Goal: Information Seeking & Learning: Learn about a topic

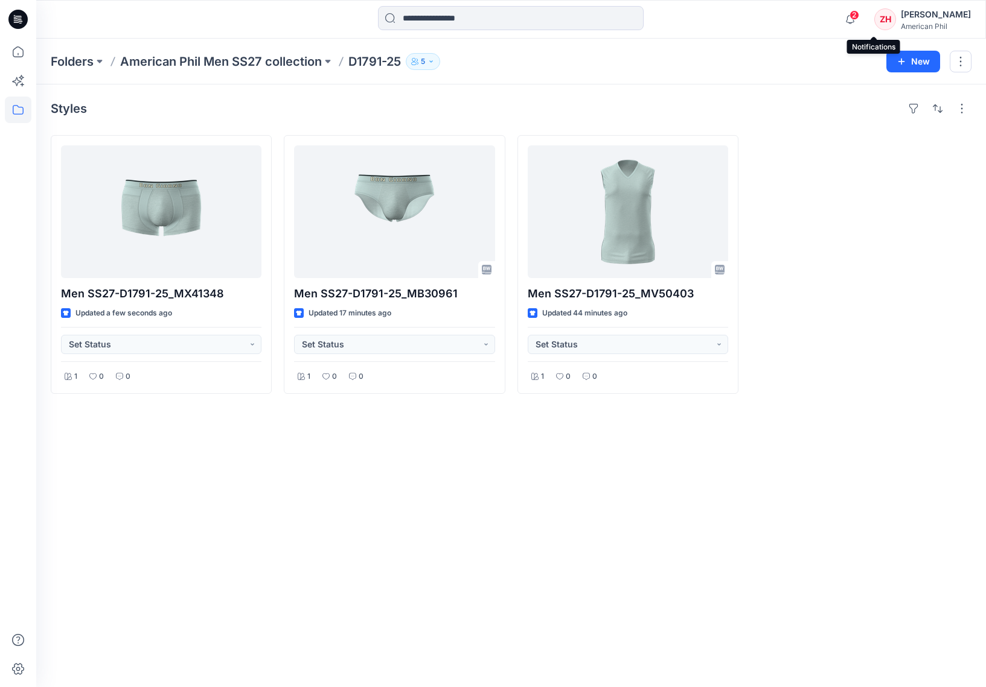
drag, startPoint x: 870, startPoint y: 15, endPoint x: 847, endPoint y: 11, distance: 23.3
click at [833, 15] on icon "button" at bounding box center [849, 19] width 23 height 24
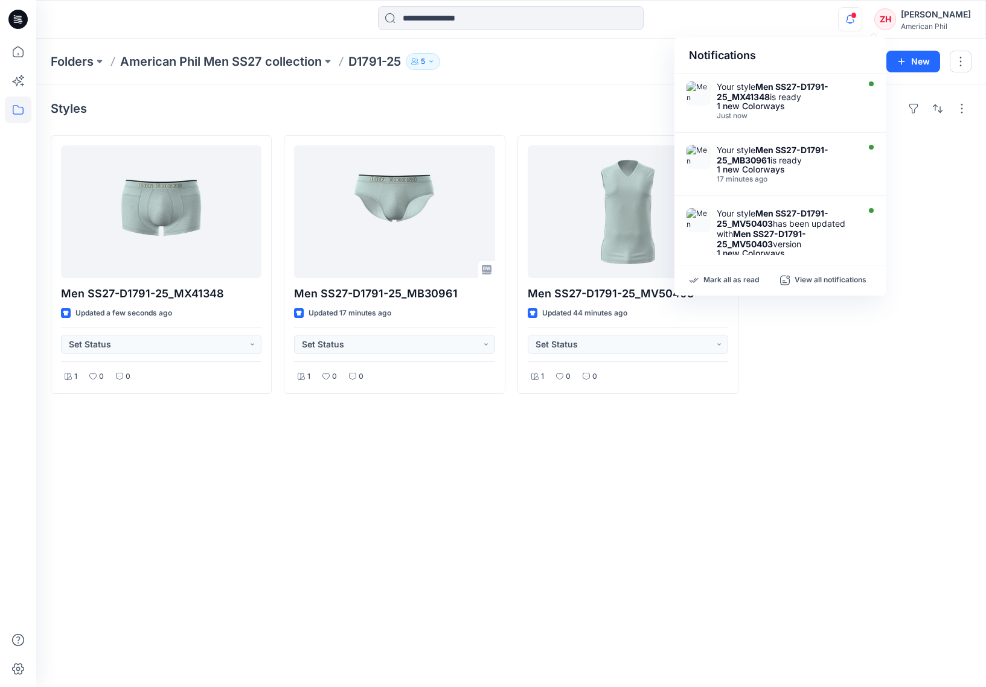
click at [802, 23] on div "Notifications Your style Men SS27-D1791-25_MX41348 is ready 1 new Colorways Jus…" at bounding box center [510, 19] width 949 height 27
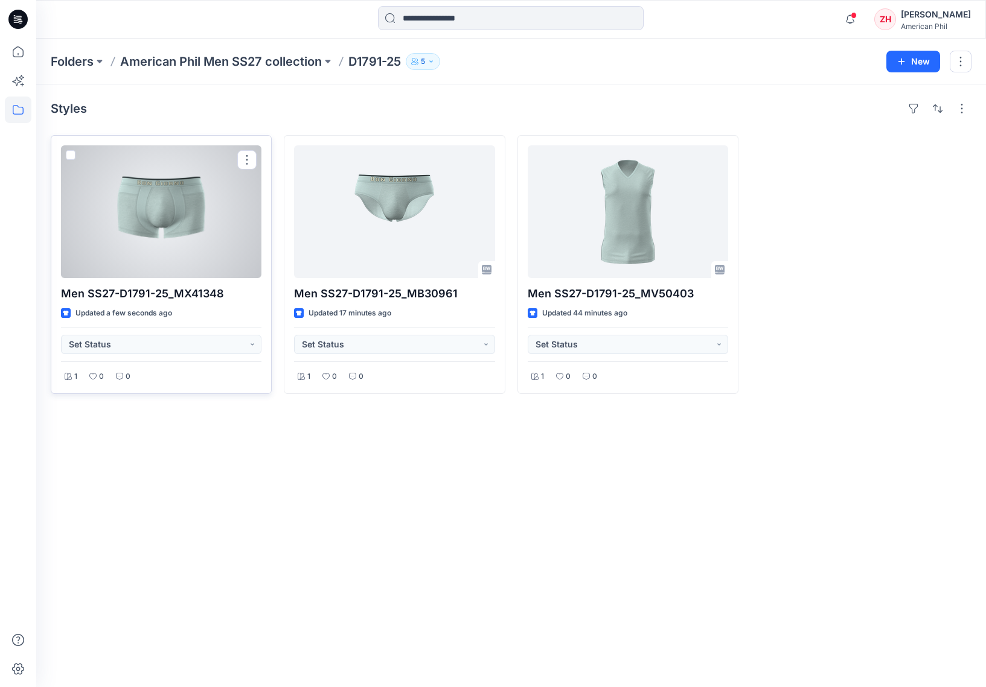
click at [221, 231] on div at bounding box center [161, 211] width 200 height 133
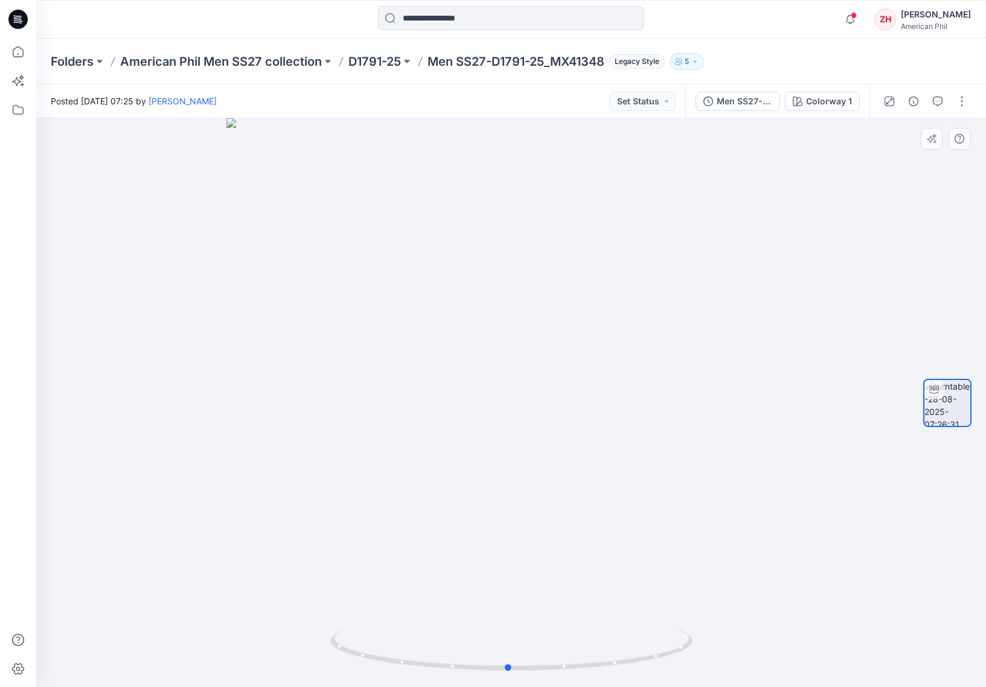
drag, startPoint x: 737, startPoint y: 395, endPoint x: 736, endPoint y: 371, distance: 24.8
click at [736, 371] on div at bounding box center [510, 402] width 949 height 569
click at [702, 355] on div at bounding box center [510, 402] width 949 height 569
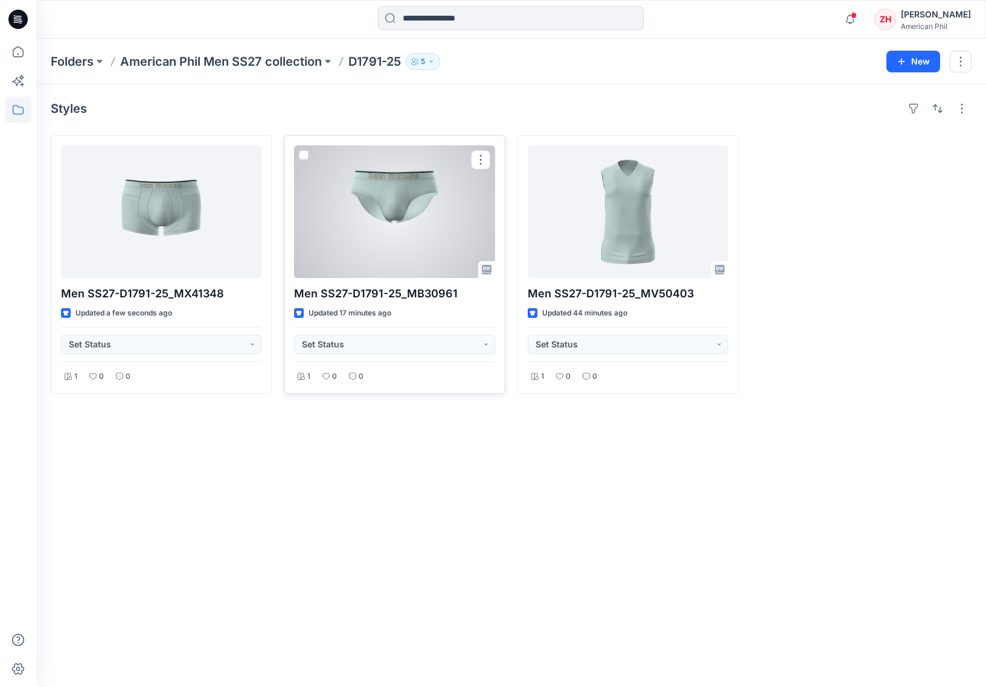
click at [377, 212] on div at bounding box center [394, 211] width 200 height 133
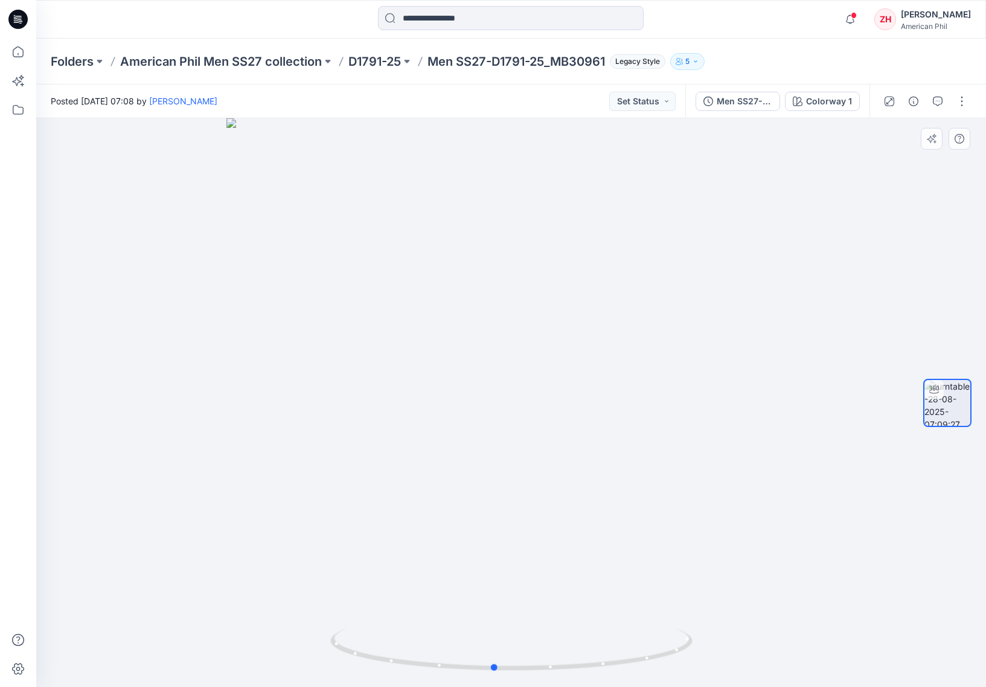
drag, startPoint x: 684, startPoint y: 472, endPoint x: 688, endPoint y: 463, distance: 9.2
click at [688, 463] on div at bounding box center [510, 402] width 949 height 569
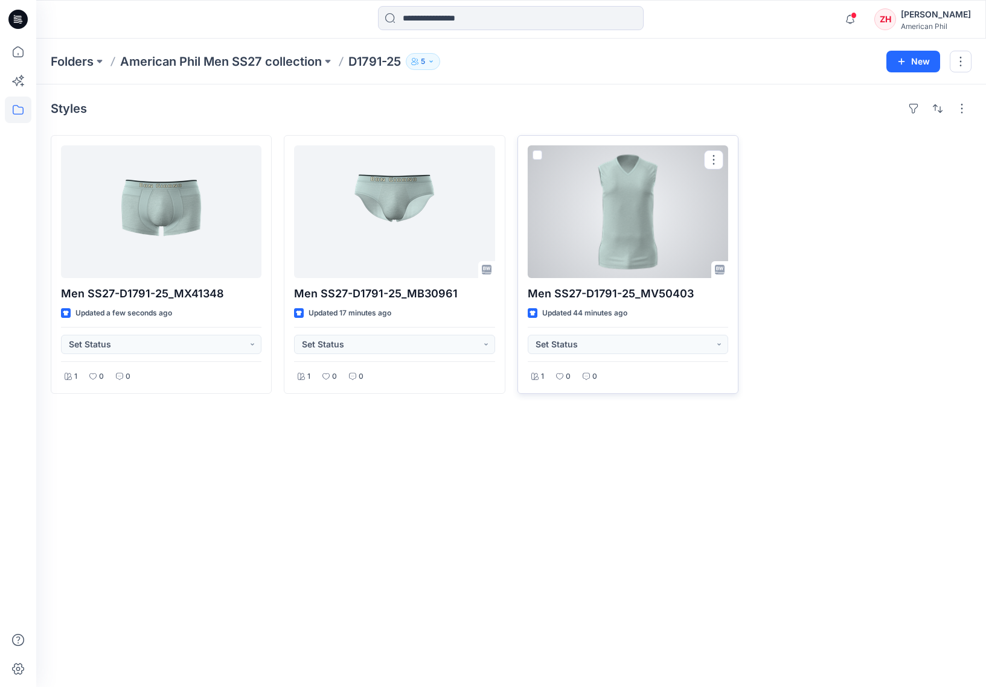
click at [600, 250] on div at bounding box center [627, 211] width 200 height 133
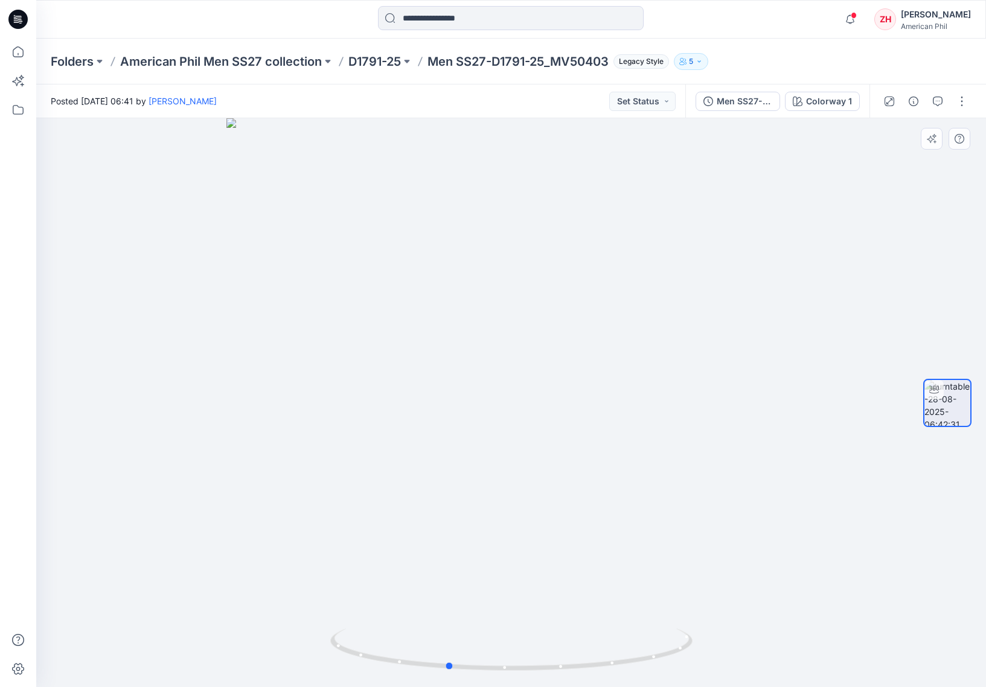
drag, startPoint x: 669, startPoint y: 328, endPoint x: 646, endPoint y: 299, distance: 37.3
click at [646, 299] on div at bounding box center [510, 402] width 949 height 569
click at [287, 62] on p "American Phil Men SS27 collection" at bounding box center [221, 61] width 202 height 17
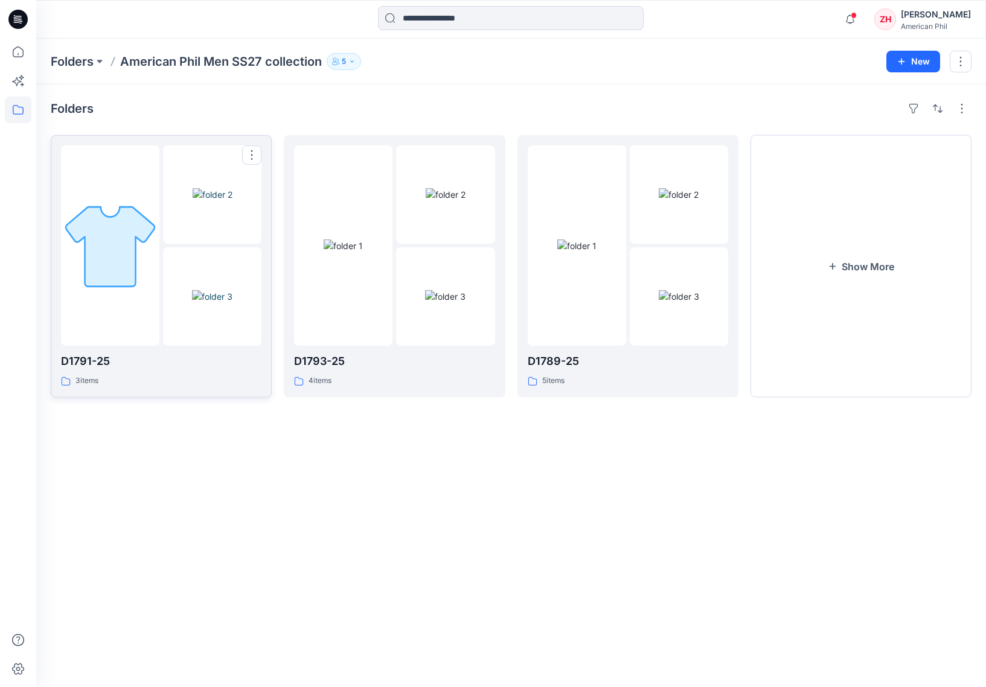
click at [147, 170] on div at bounding box center [110, 245] width 98 height 200
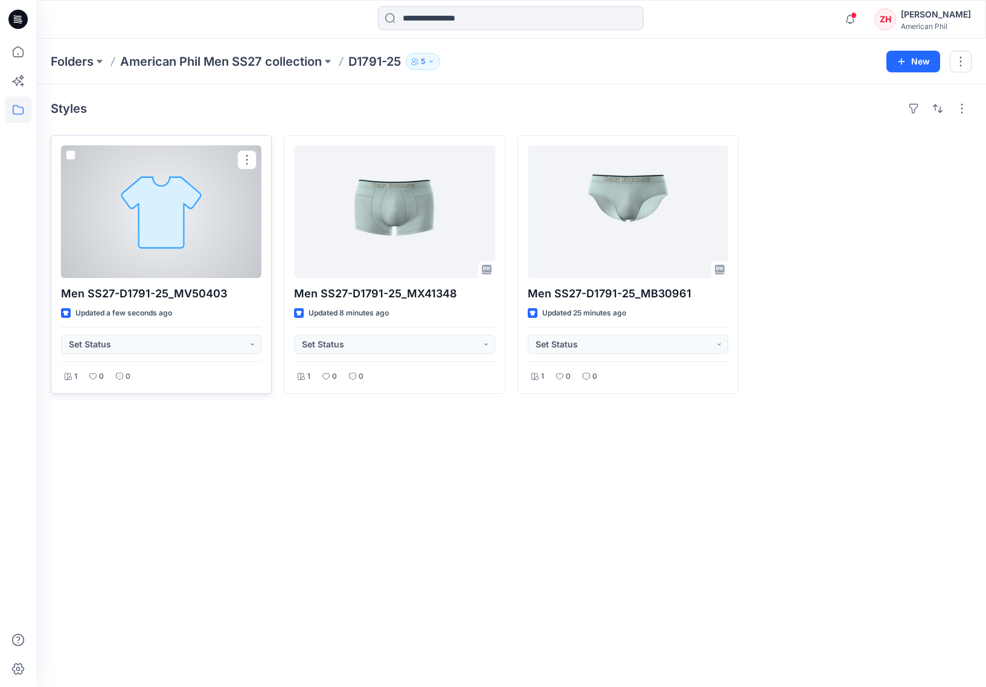
click at [191, 196] on div at bounding box center [161, 211] width 200 height 133
click at [169, 240] on div at bounding box center [161, 211] width 200 height 133
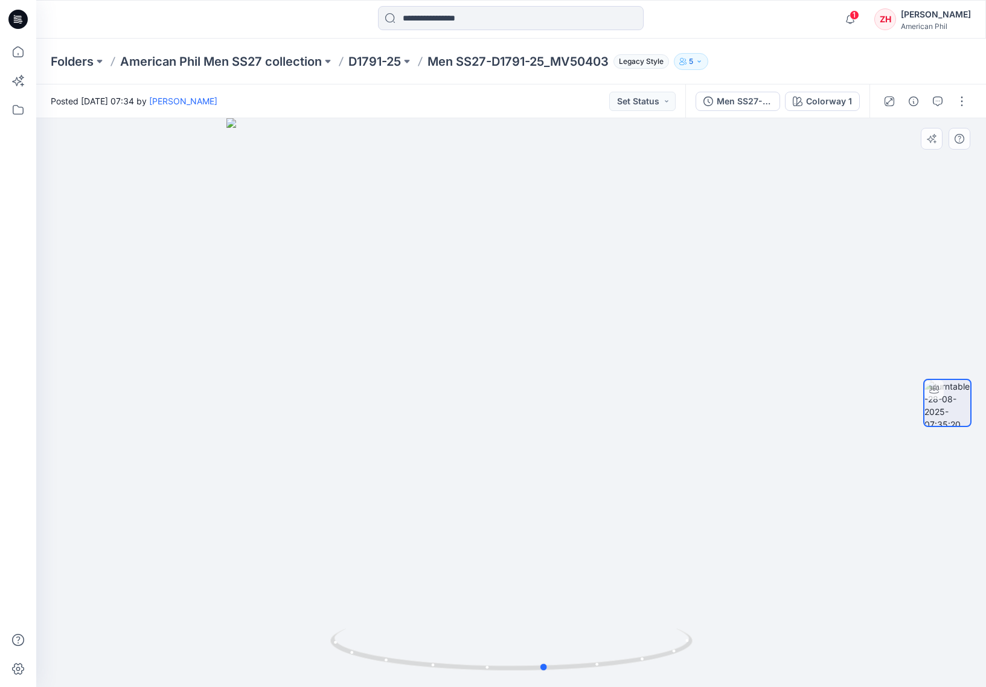
drag, startPoint x: 775, startPoint y: 365, endPoint x: 449, endPoint y: 337, distance: 327.1
click at [448, 340] on div at bounding box center [510, 402] width 949 height 569
click at [290, 63] on p "American Phil Men SS27 collection" at bounding box center [221, 61] width 202 height 17
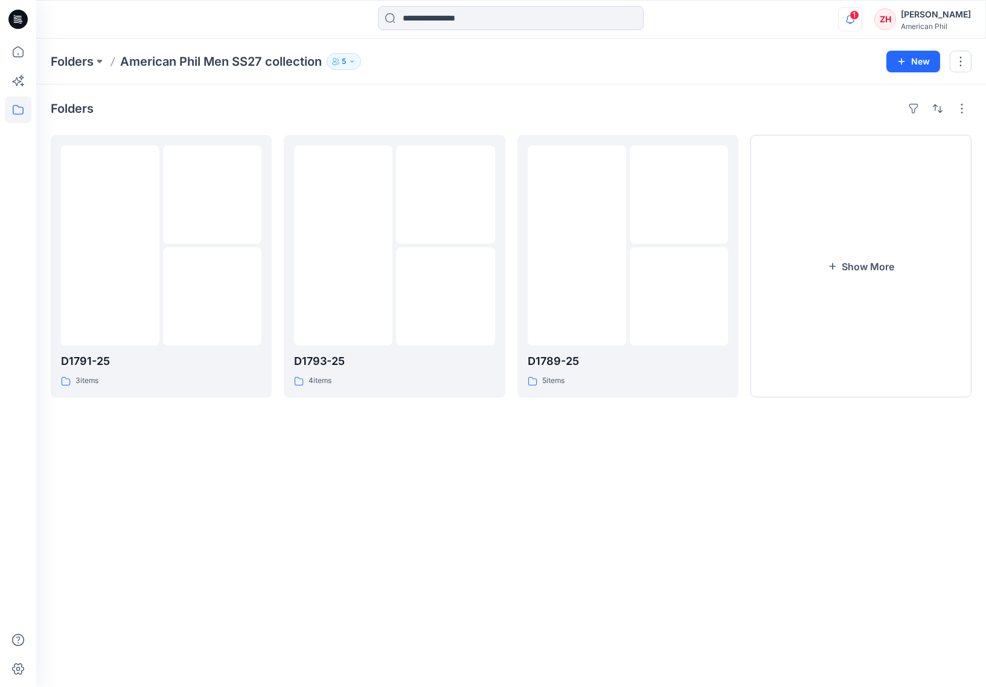
click at [861, 18] on icon "button" at bounding box center [849, 19] width 23 height 24
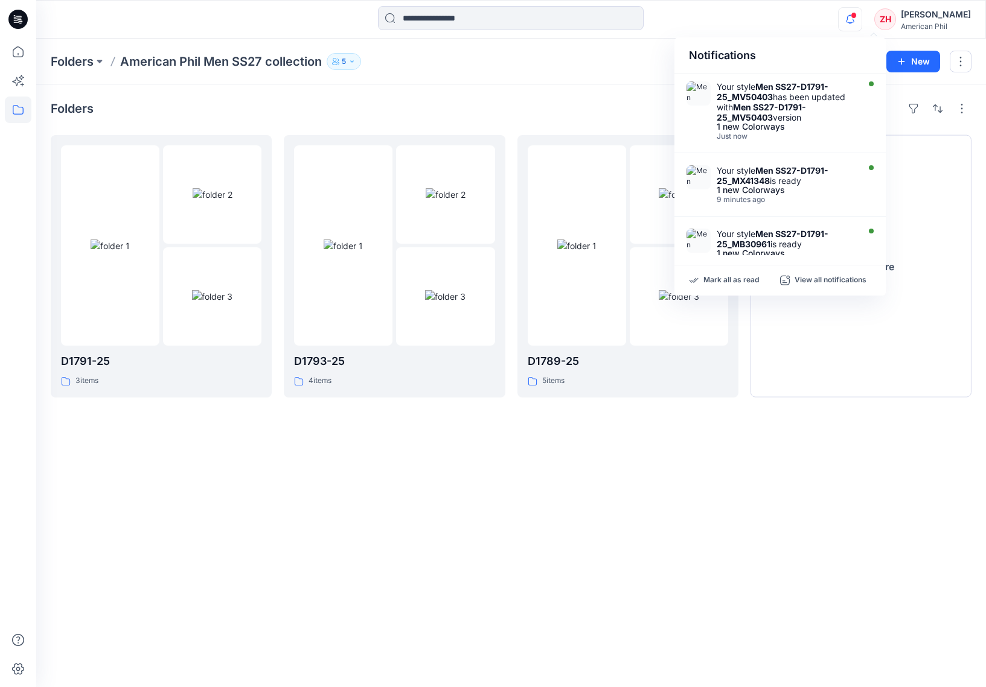
click at [833, 16] on div "Notifications Your style Men SS27-D1791-25_MV50403 has been updated with Men SS…" at bounding box center [510, 19] width 949 height 27
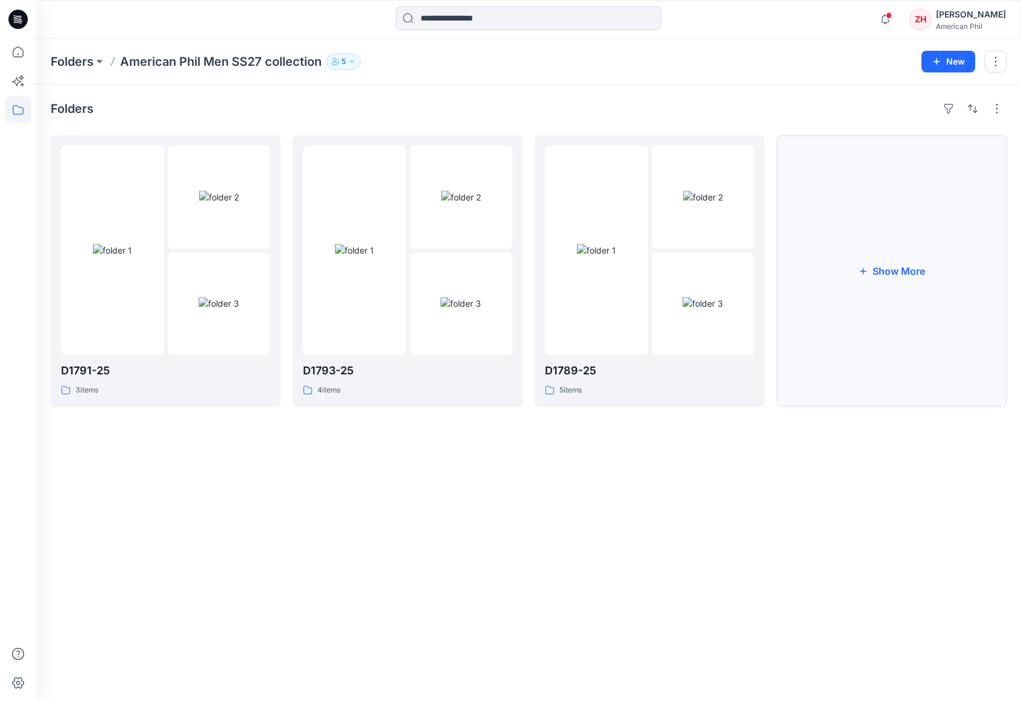
click at [903, 259] on button "Show More" at bounding box center [892, 271] width 230 height 272
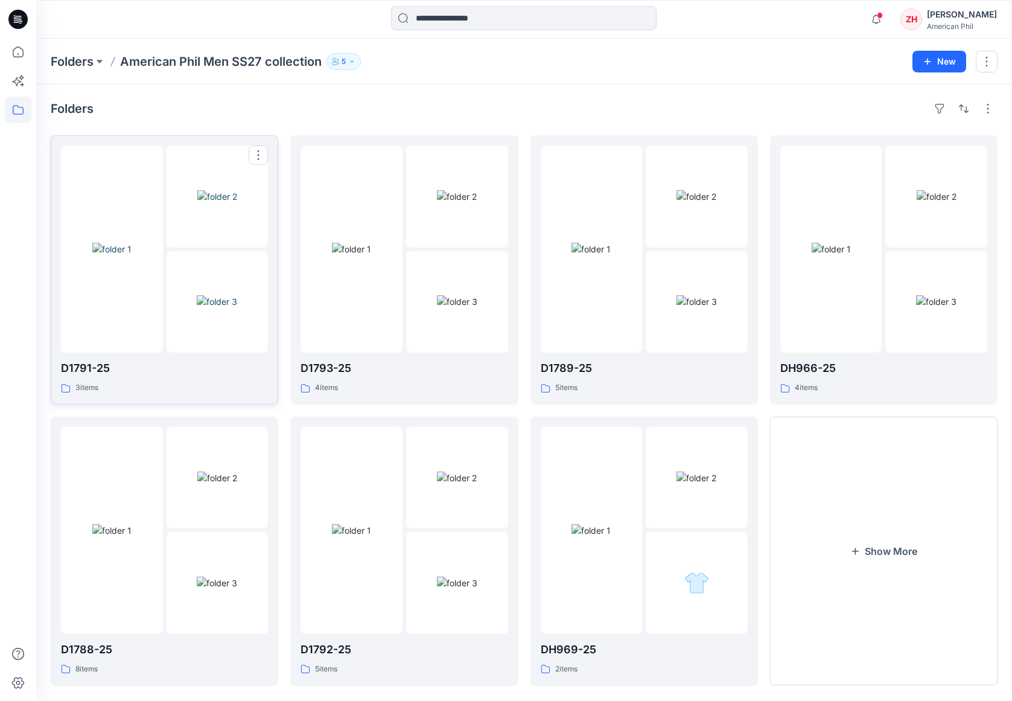
click at [144, 154] on div at bounding box center [112, 248] width 102 height 207
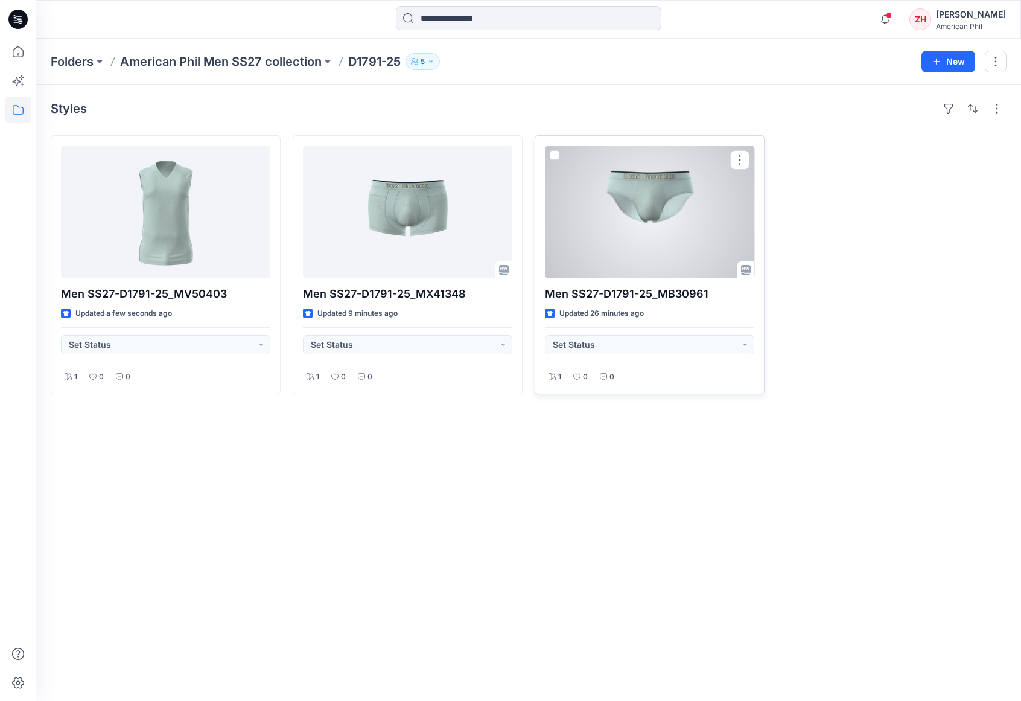
click at [655, 214] on div at bounding box center [649, 211] width 209 height 133
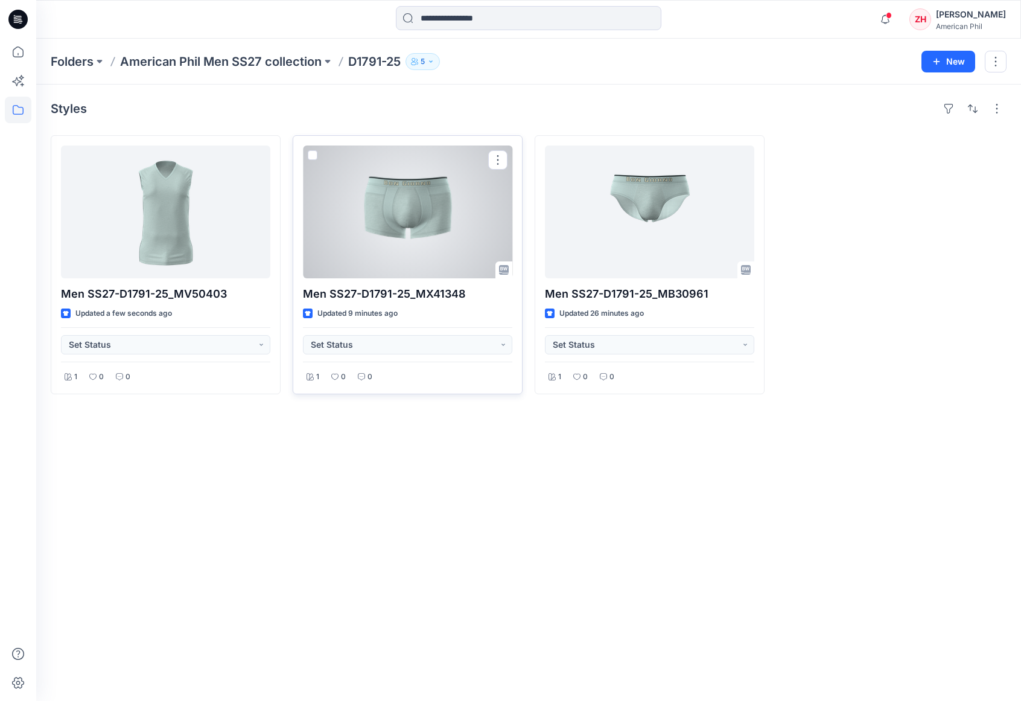
click at [386, 213] on div at bounding box center [407, 211] width 209 height 133
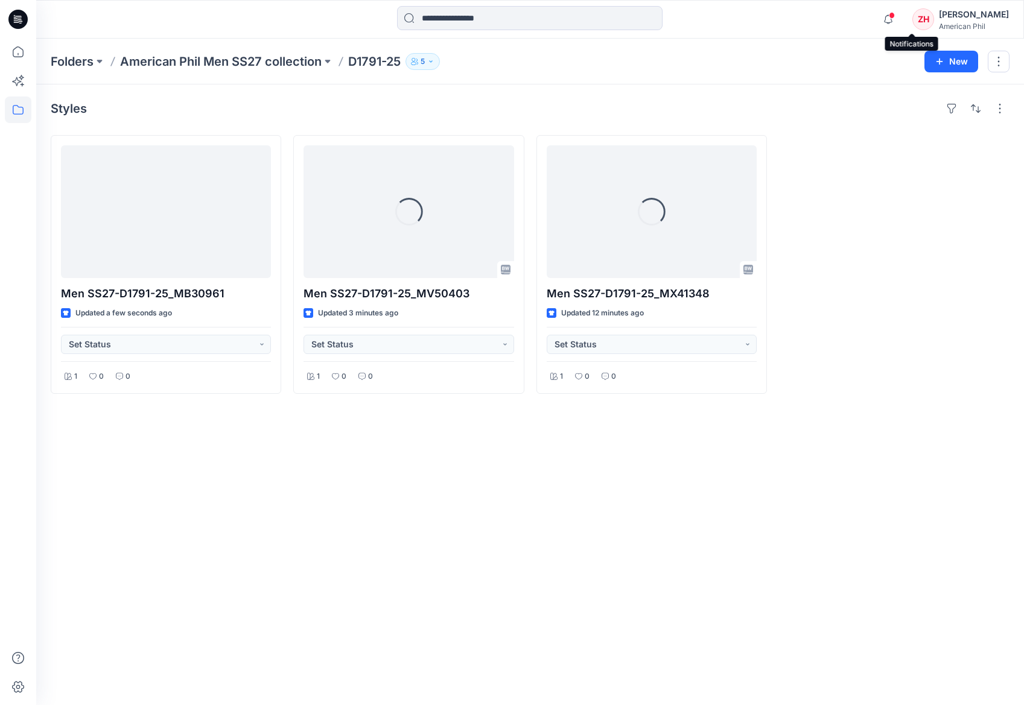
click at [895, 13] on span at bounding box center [892, 15] width 6 height 7
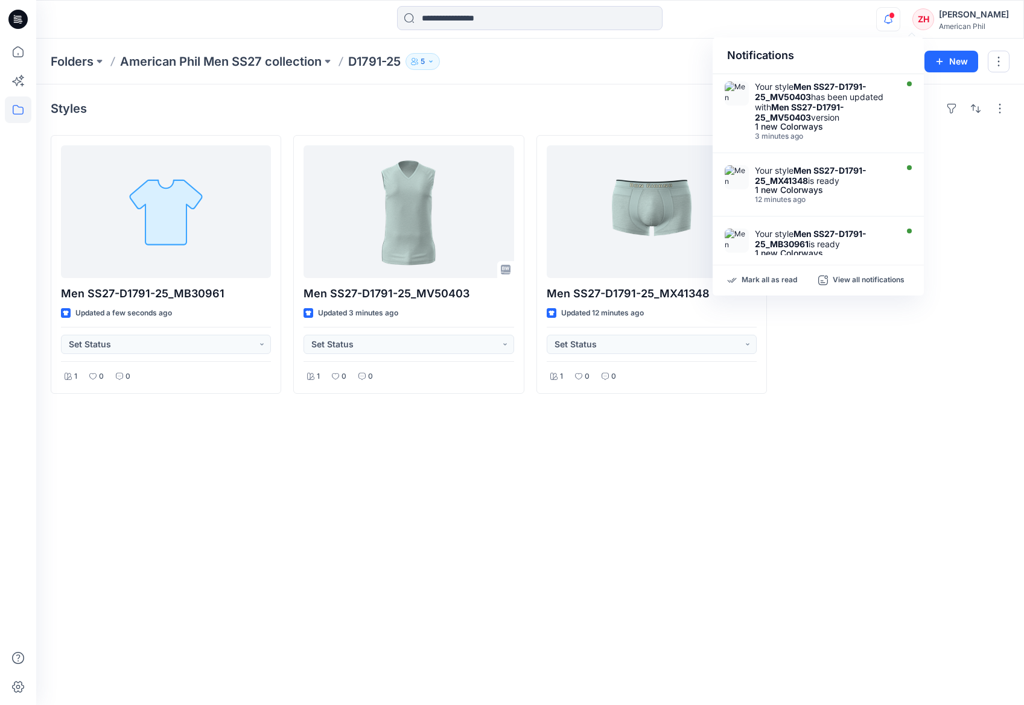
click at [844, 10] on div "Notifications Your style Men SS27-D1791-25_MV50403 has been updated with Men SS…" at bounding box center [529, 19] width 987 height 27
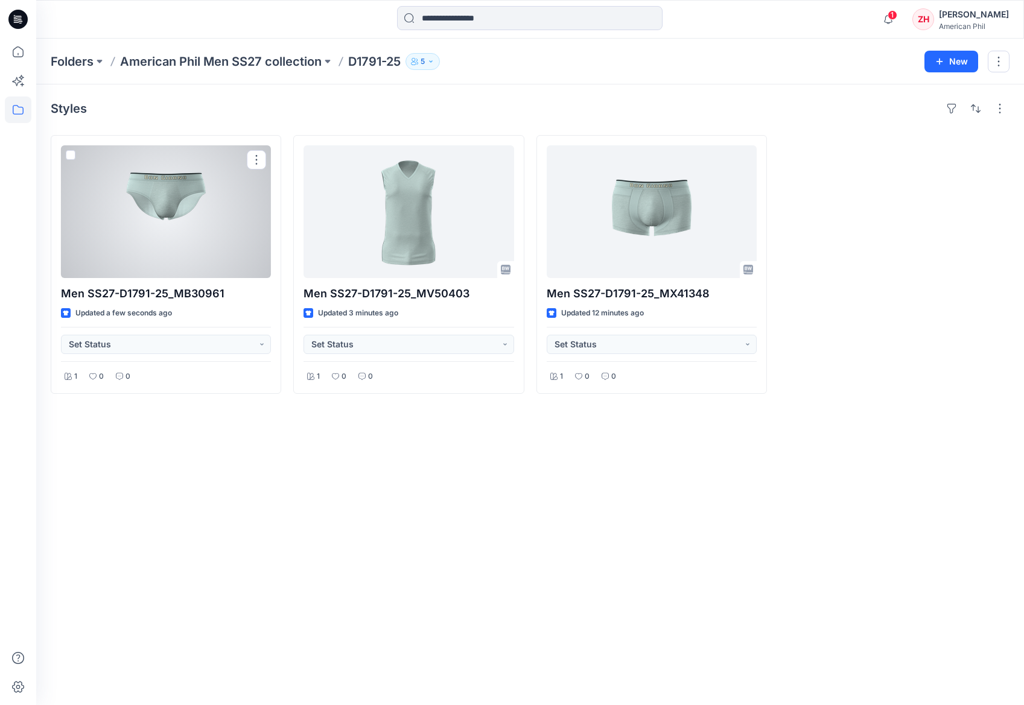
click at [122, 208] on div at bounding box center [166, 211] width 210 height 133
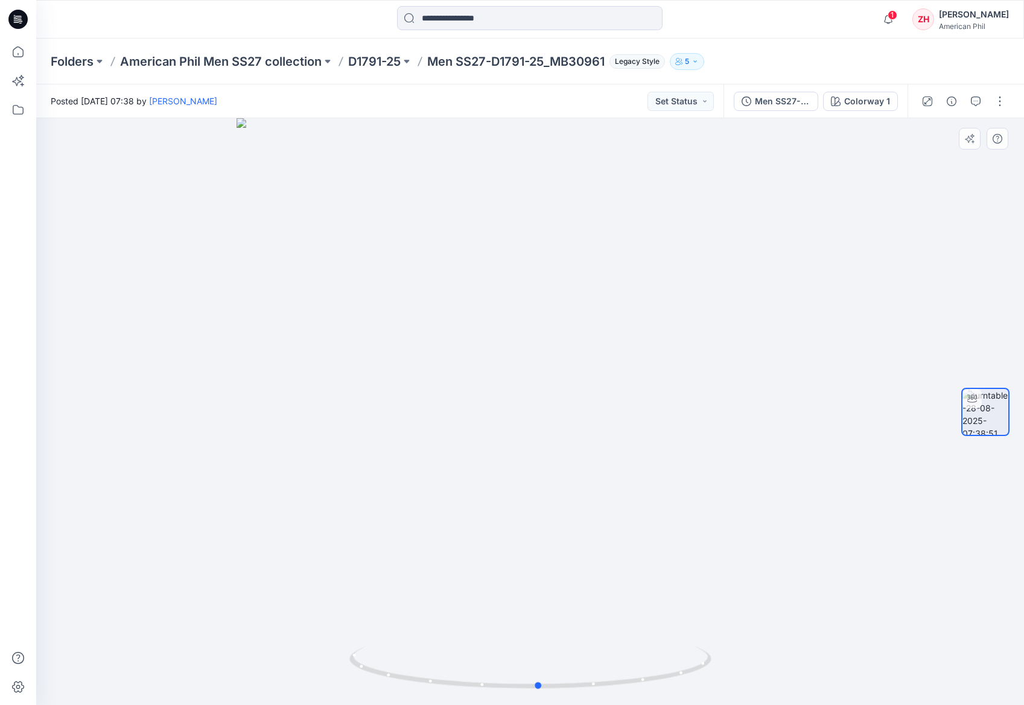
drag, startPoint x: 736, startPoint y: 293, endPoint x: 744, endPoint y: 290, distance: 8.8
click at [744, 290] on div at bounding box center [530, 411] width 988 height 587
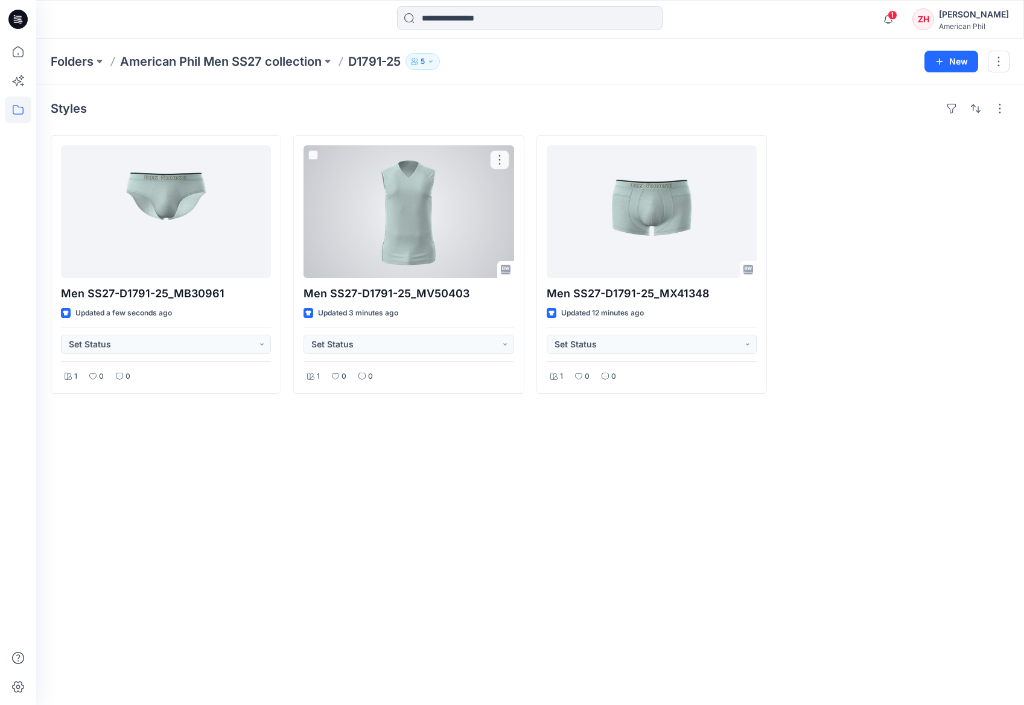
click at [433, 215] on div at bounding box center [409, 211] width 210 height 133
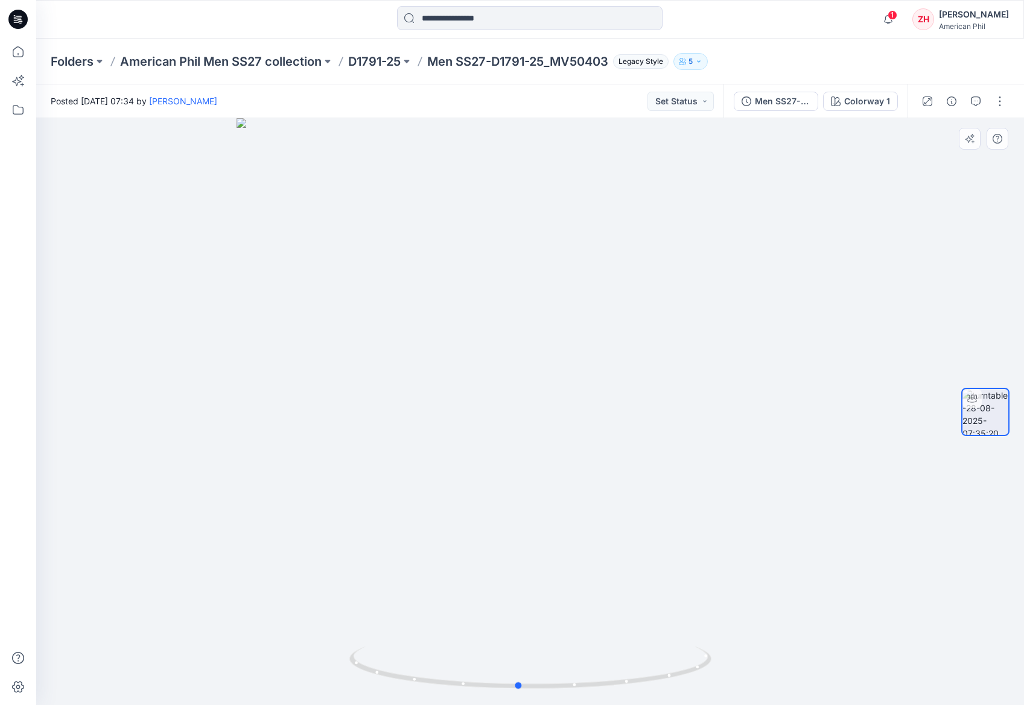
drag, startPoint x: 688, startPoint y: 401, endPoint x: 676, endPoint y: 364, distance: 38.7
click at [676, 364] on div at bounding box center [530, 411] width 988 height 587
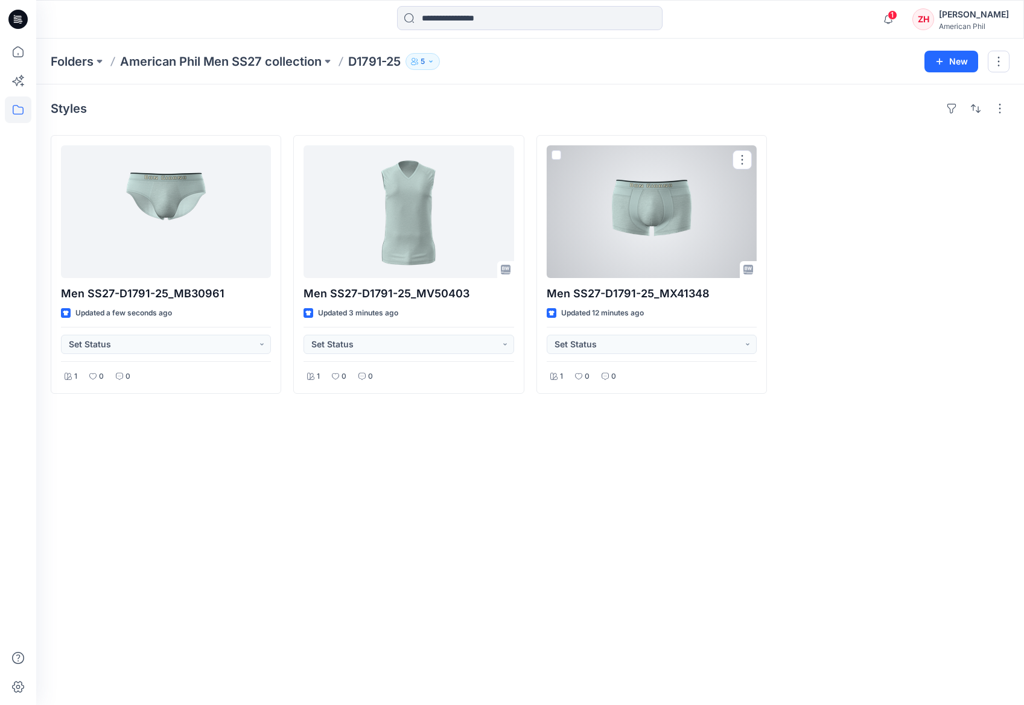
click at [628, 218] on div at bounding box center [652, 211] width 210 height 133
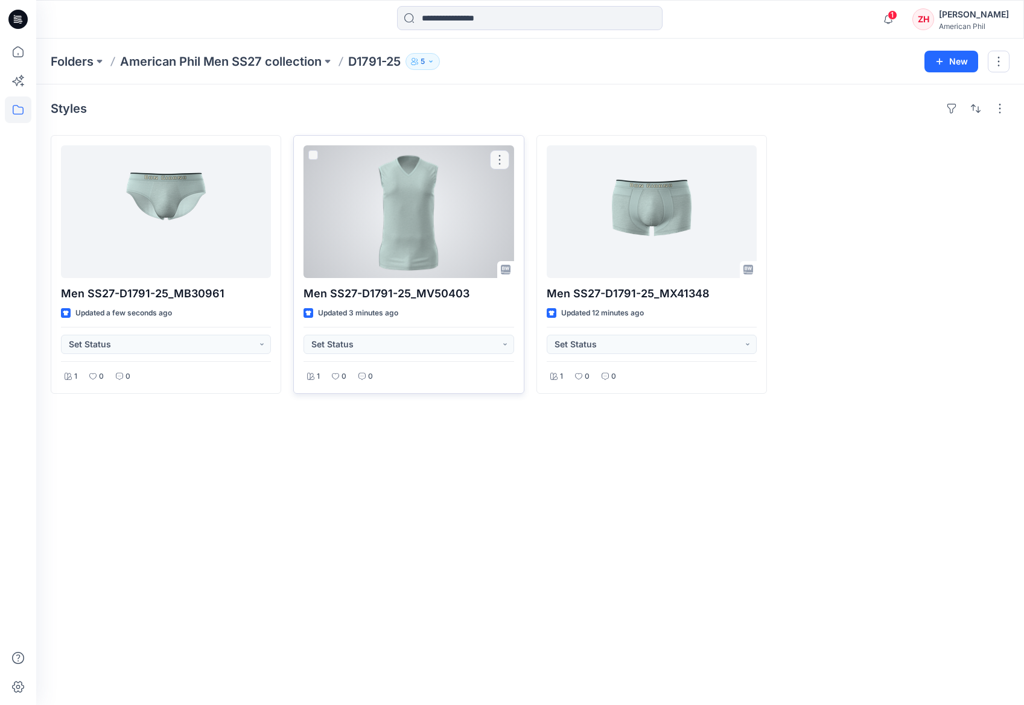
click at [438, 233] on div at bounding box center [409, 211] width 210 height 133
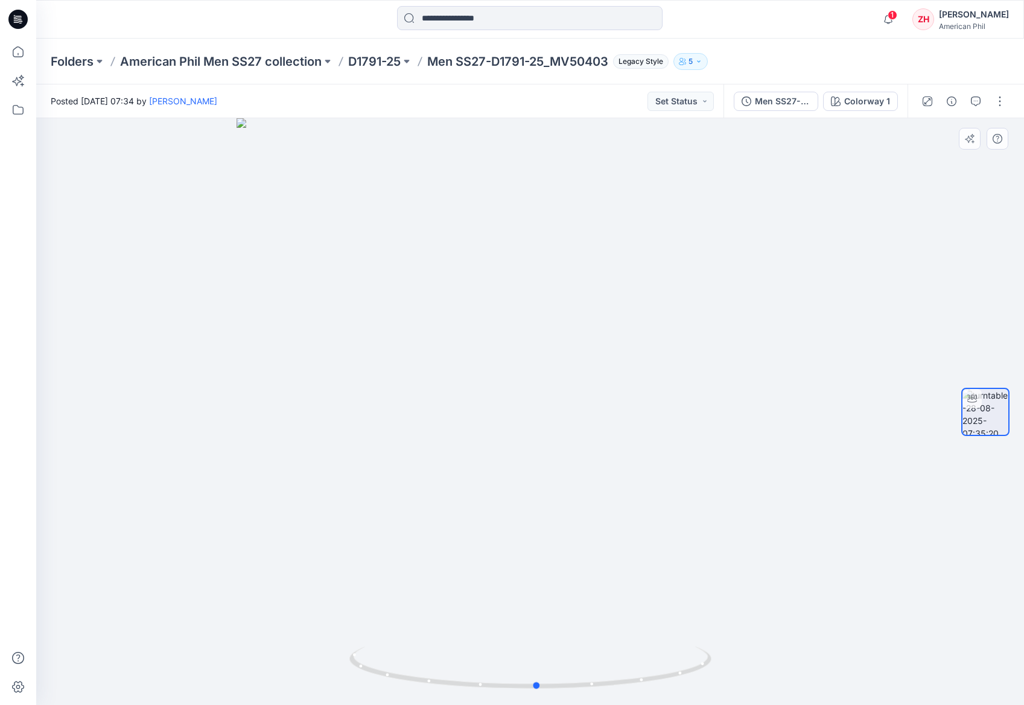
drag, startPoint x: 632, startPoint y: 404, endPoint x: 640, endPoint y: 383, distance: 22.3
click at [640, 383] on div at bounding box center [530, 411] width 988 height 587
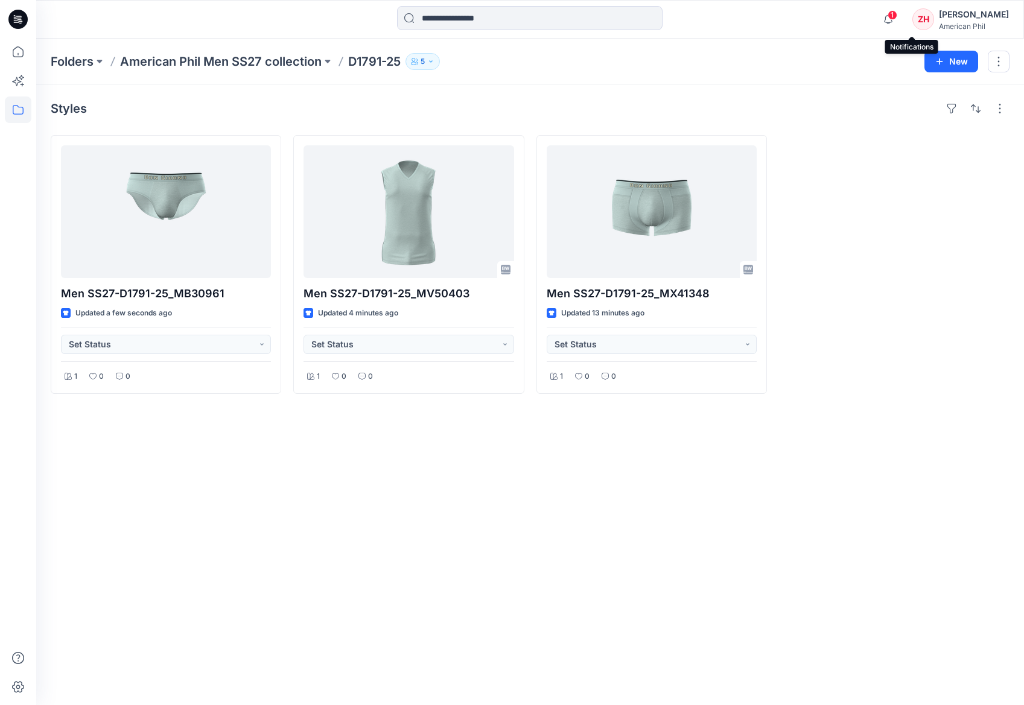
click at [897, 14] on span "1" at bounding box center [893, 15] width 10 height 10
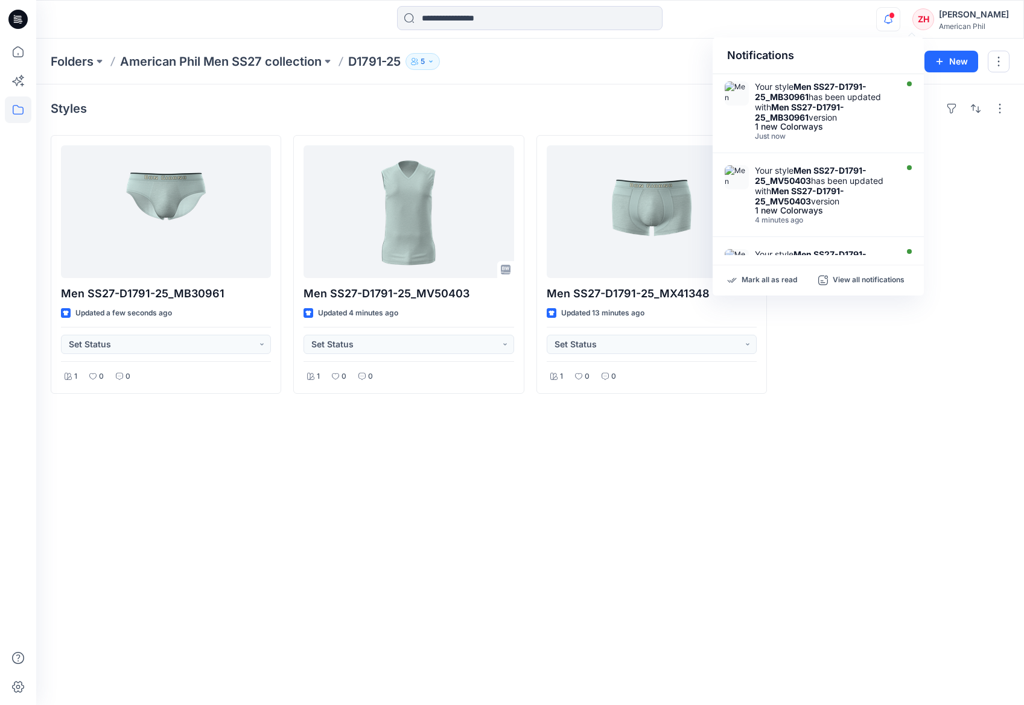
click at [861, 22] on div "Notifications Your style Men SS27-D1791-25_MB30961 has been updated with Men SS…" at bounding box center [529, 19] width 987 height 27
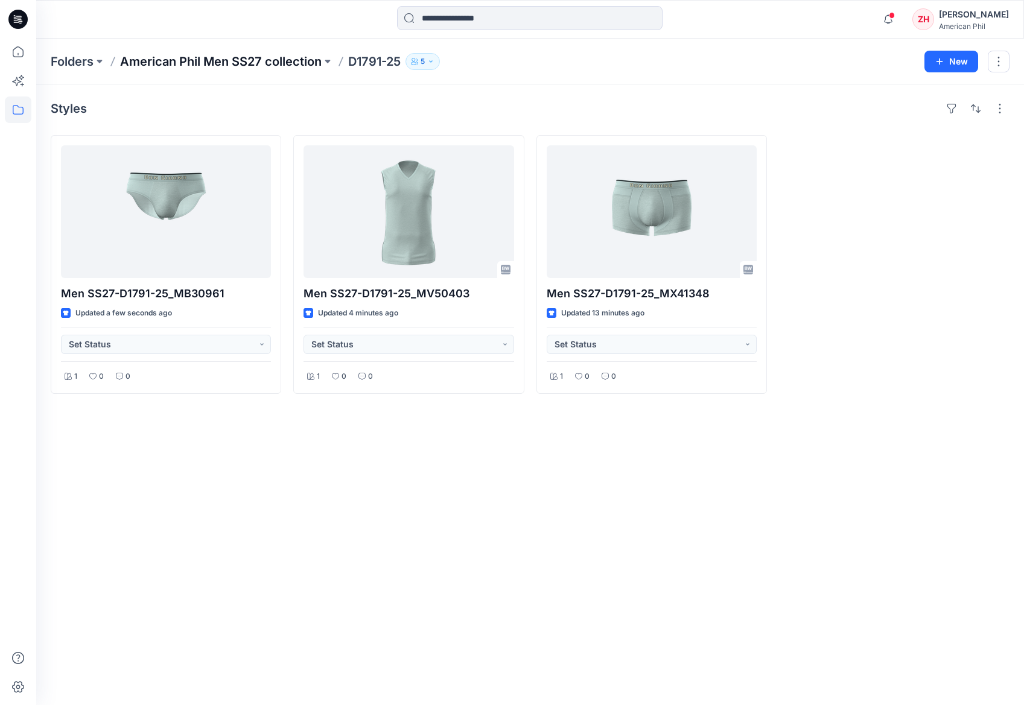
click at [276, 68] on p "American Phil Men SS27 collection" at bounding box center [221, 61] width 202 height 17
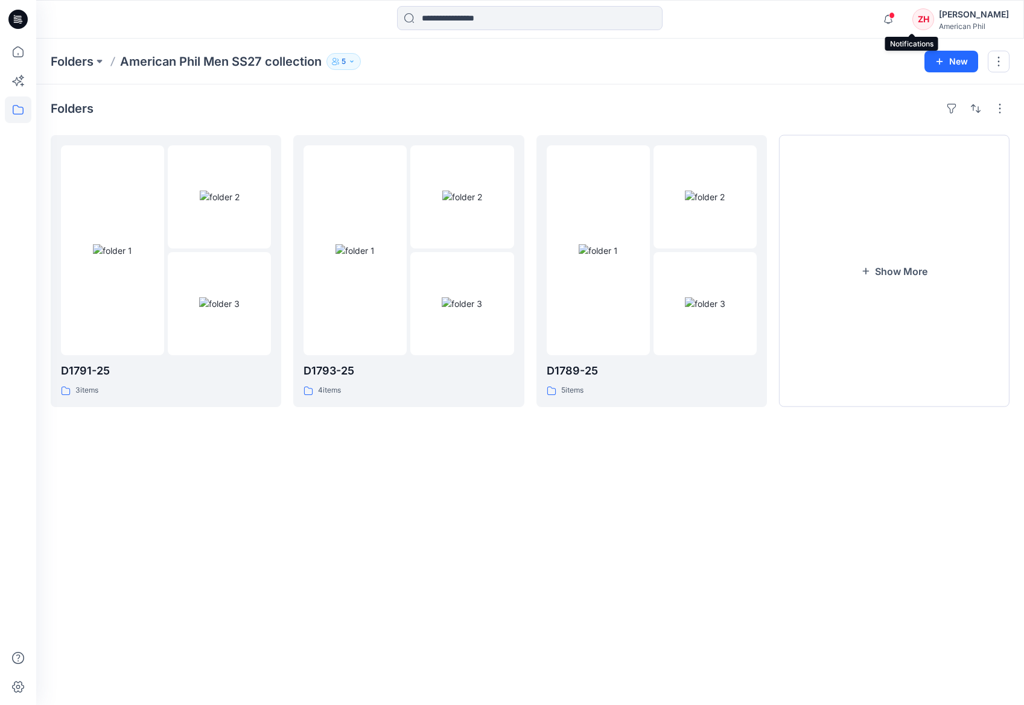
click at [895, 18] on span at bounding box center [892, 15] width 6 height 7
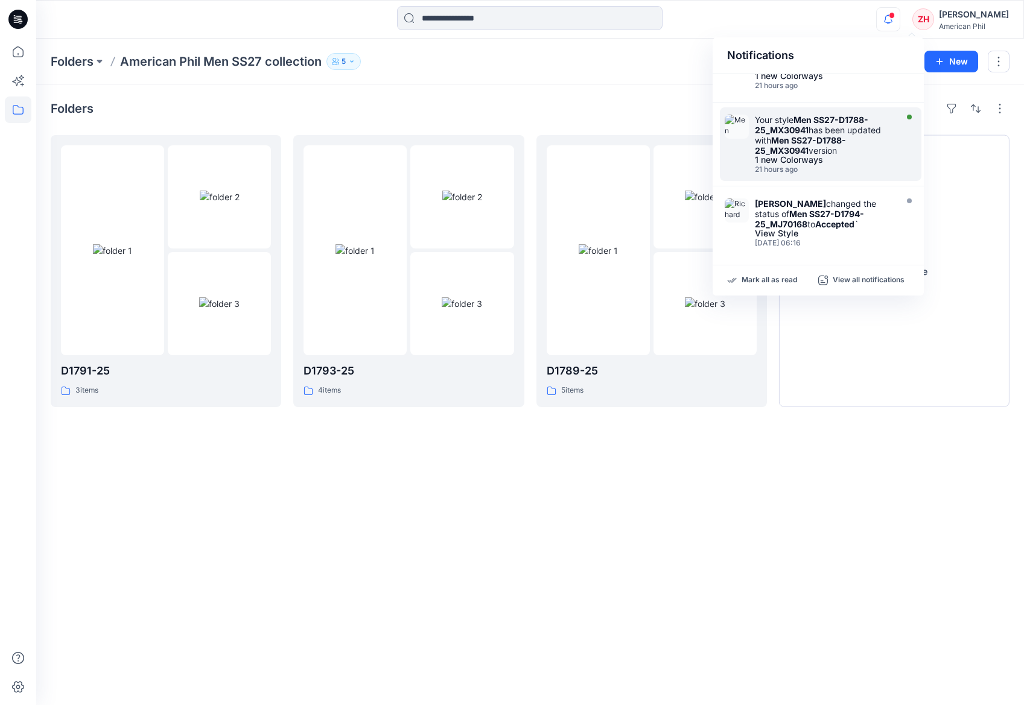
scroll to position [555, 0]
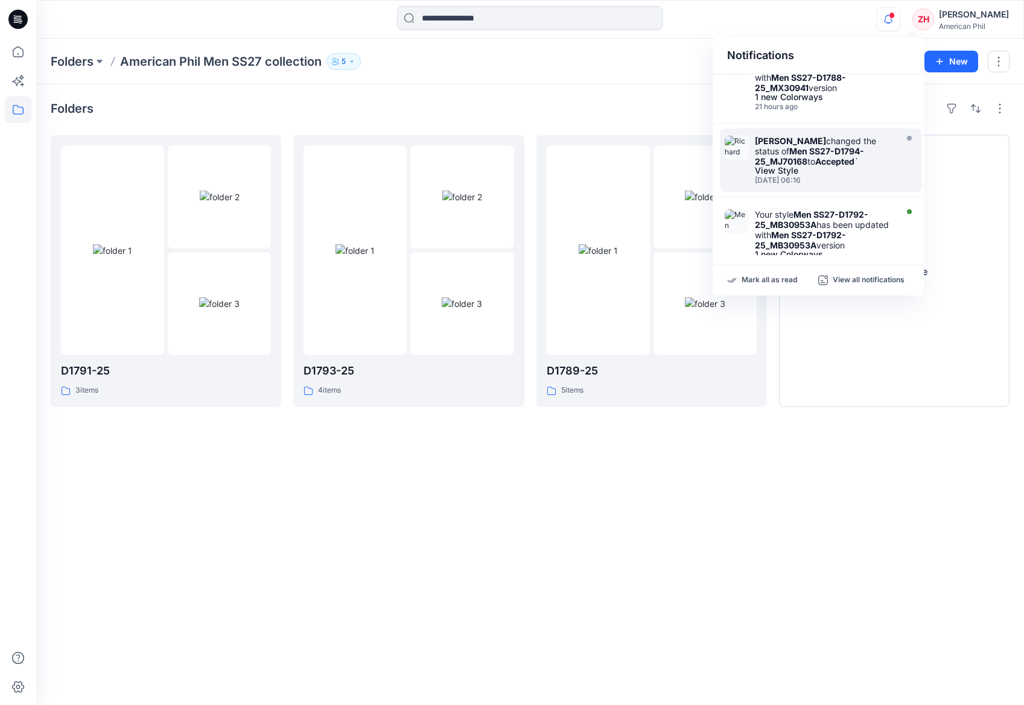
click at [842, 140] on div "[PERSON_NAME] changed the status of Men SS27-D1794-25_MJ70168 to Accepted `" at bounding box center [824, 151] width 139 height 31
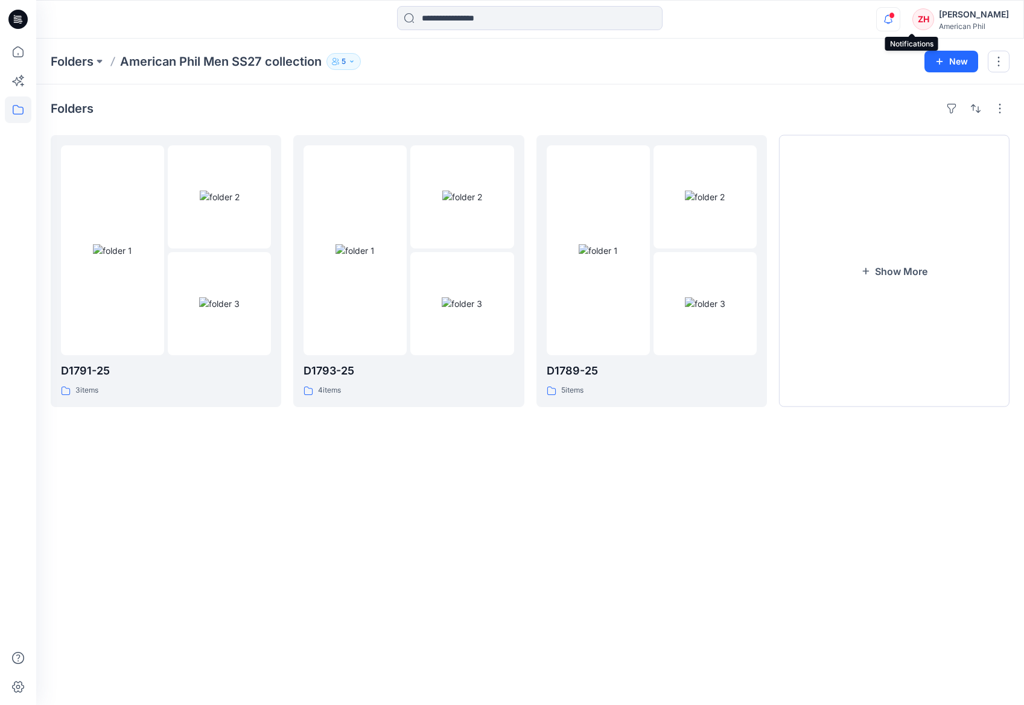
click at [900, 19] on icon "button" at bounding box center [888, 19] width 23 height 24
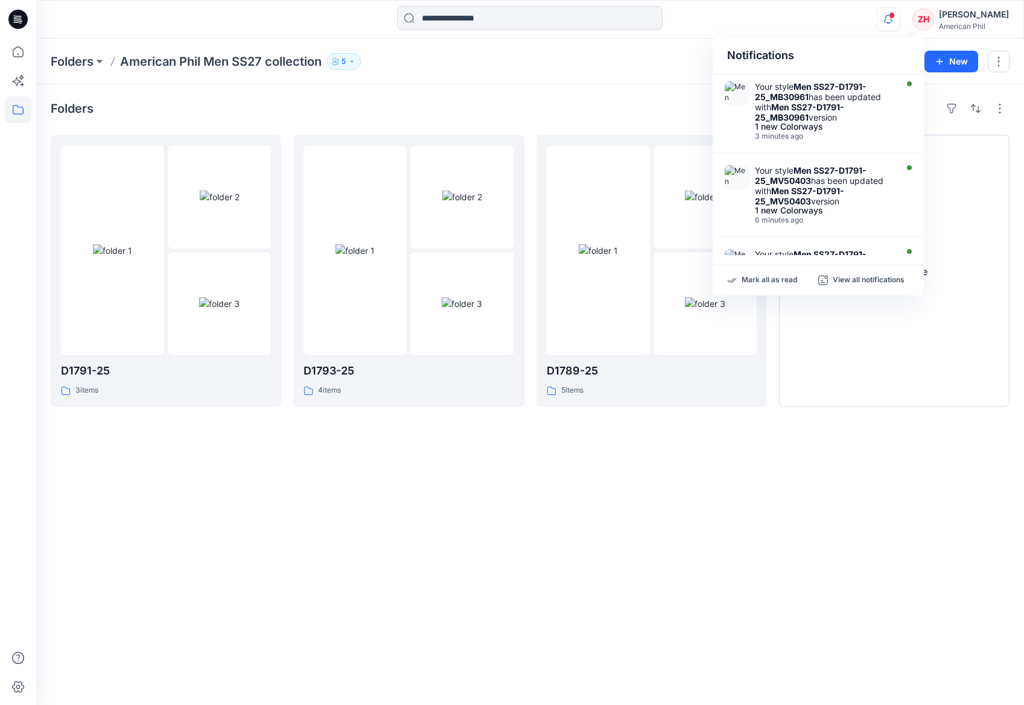
click at [900, 16] on icon "button" at bounding box center [888, 19] width 23 height 24
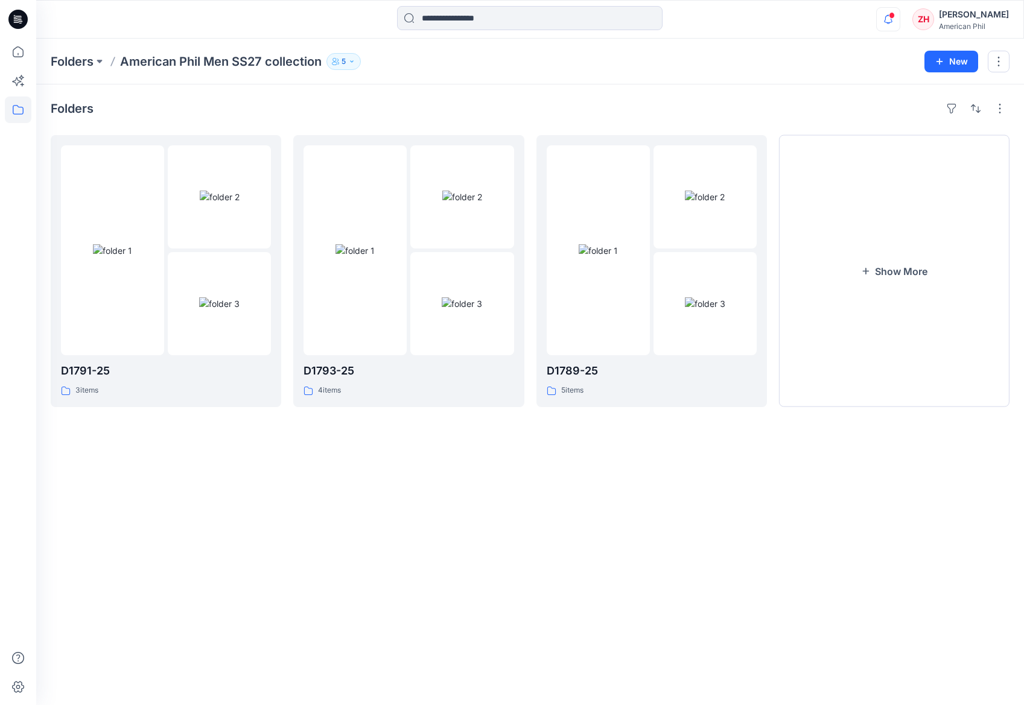
click at [868, 14] on div "Notifications Your style Men SS27-D1791-25_MB30961 has been updated with Men SS…" at bounding box center [529, 19] width 987 height 27
click at [861, 26] on div "Notifications Your style Men SS27-D1791-25_MB30961 has been updated with Men SS…" at bounding box center [529, 19] width 987 height 27
